Goal: Complete application form

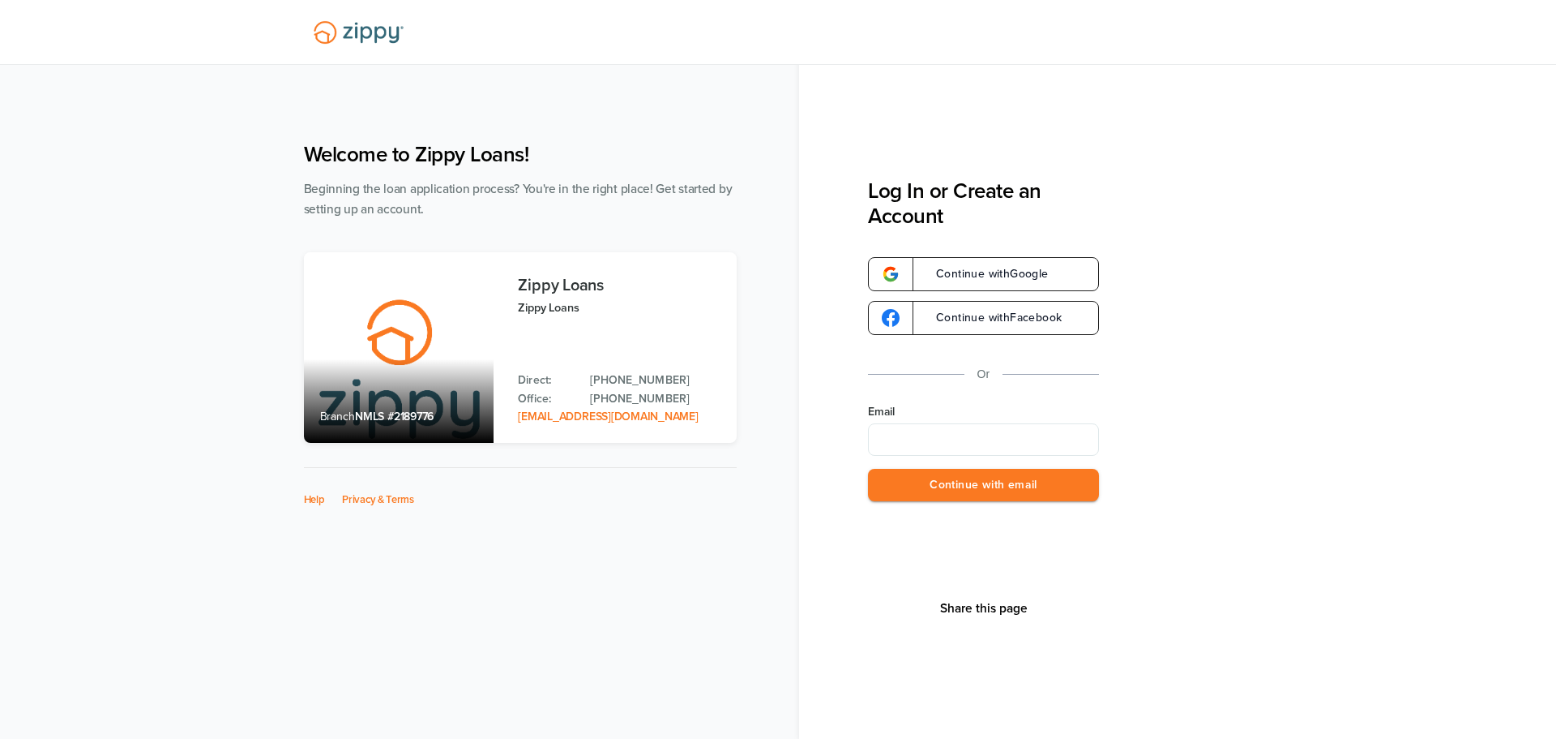
type input "**********"
click at [1014, 491] on button "Continue with email" at bounding box center [983, 485] width 231 height 33
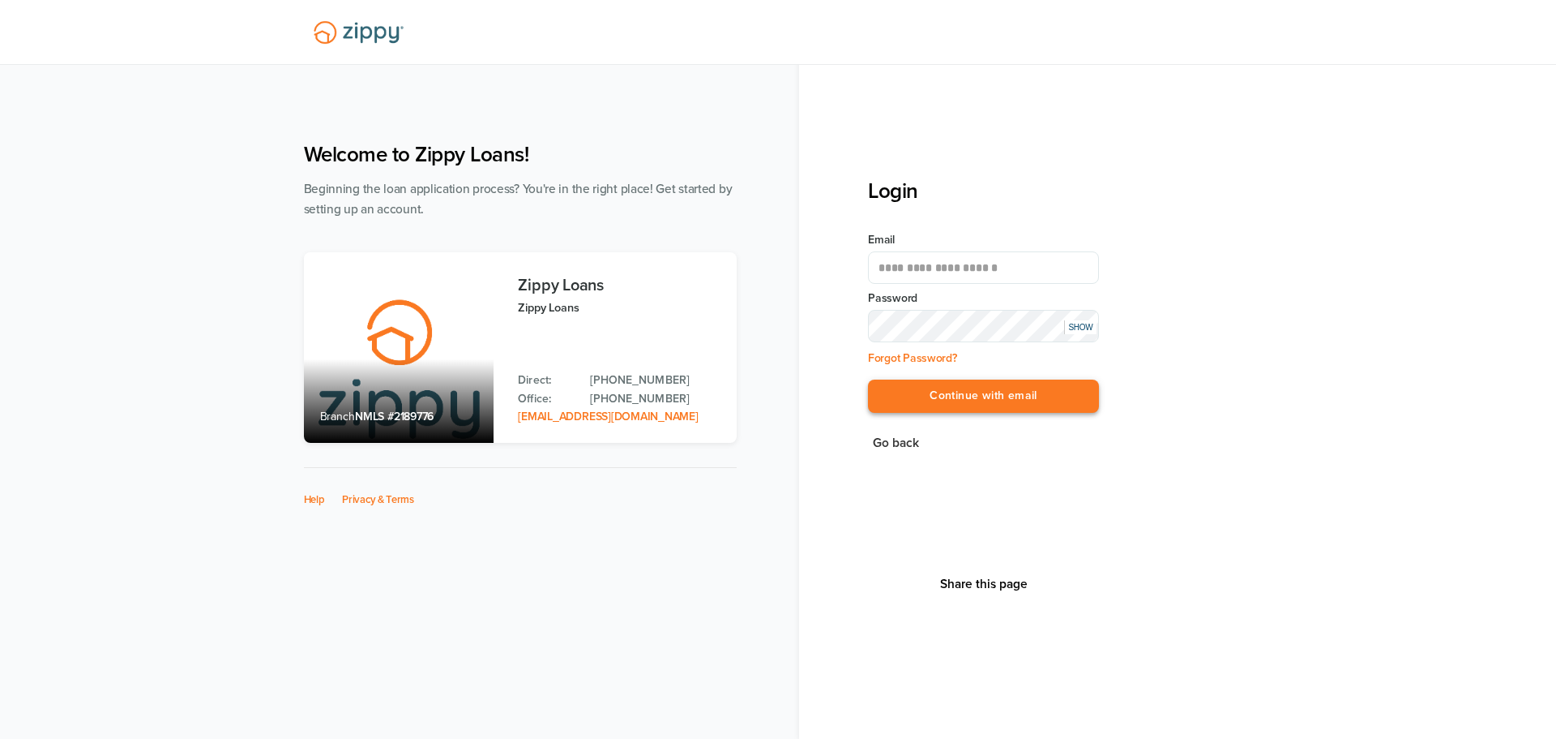
click at [989, 395] on button "Continue with email" at bounding box center [983, 395] width 231 height 33
